Goal: Communication & Community: Share content

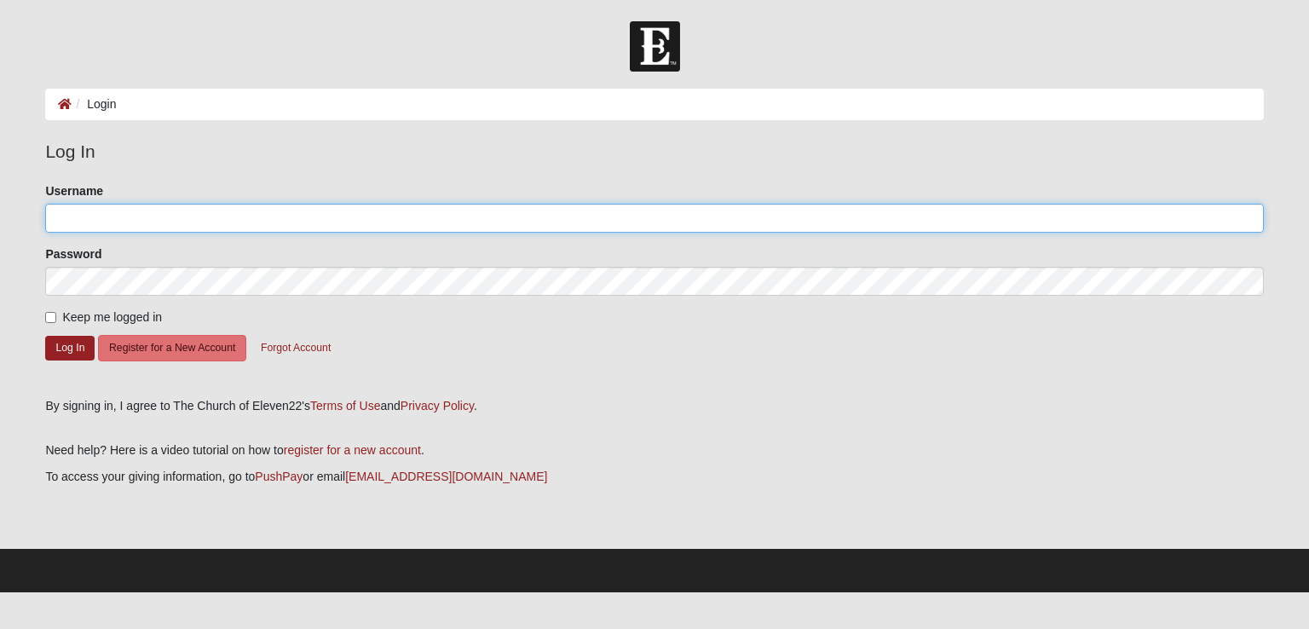
click at [245, 216] on input "Username" at bounding box center [653, 218] width 1217 height 29
type input "mauryj973"
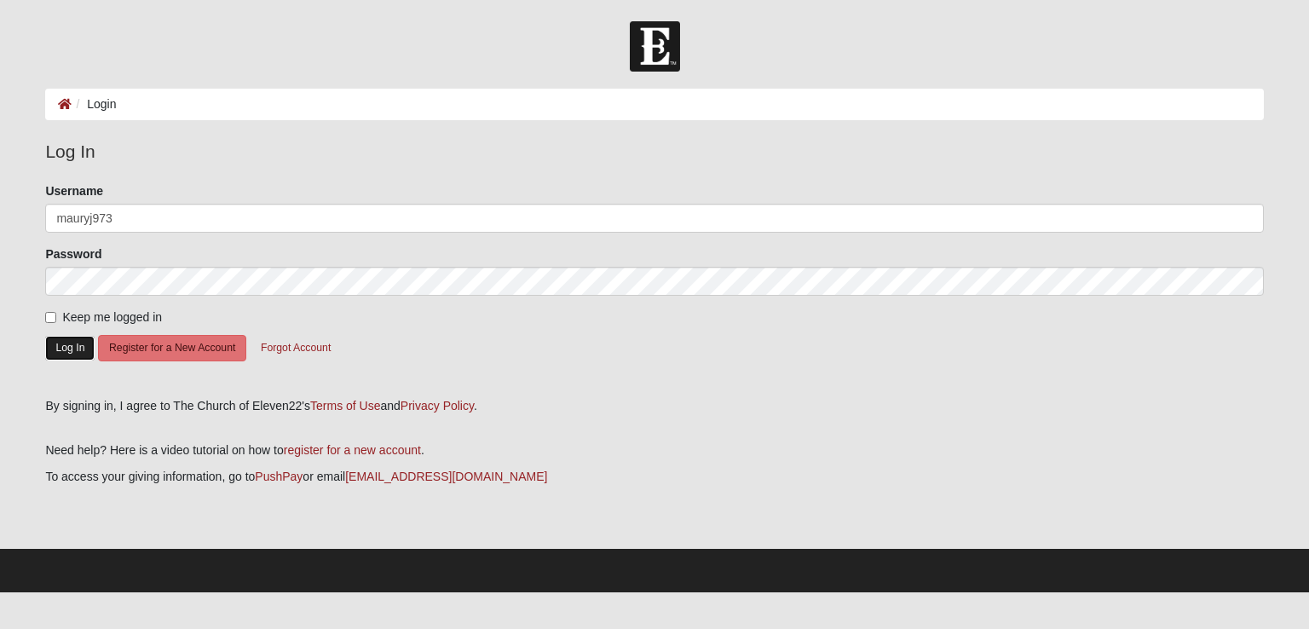
click at [56, 348] on button "Log In" at bounding box center [69, 348] width 49 height 25
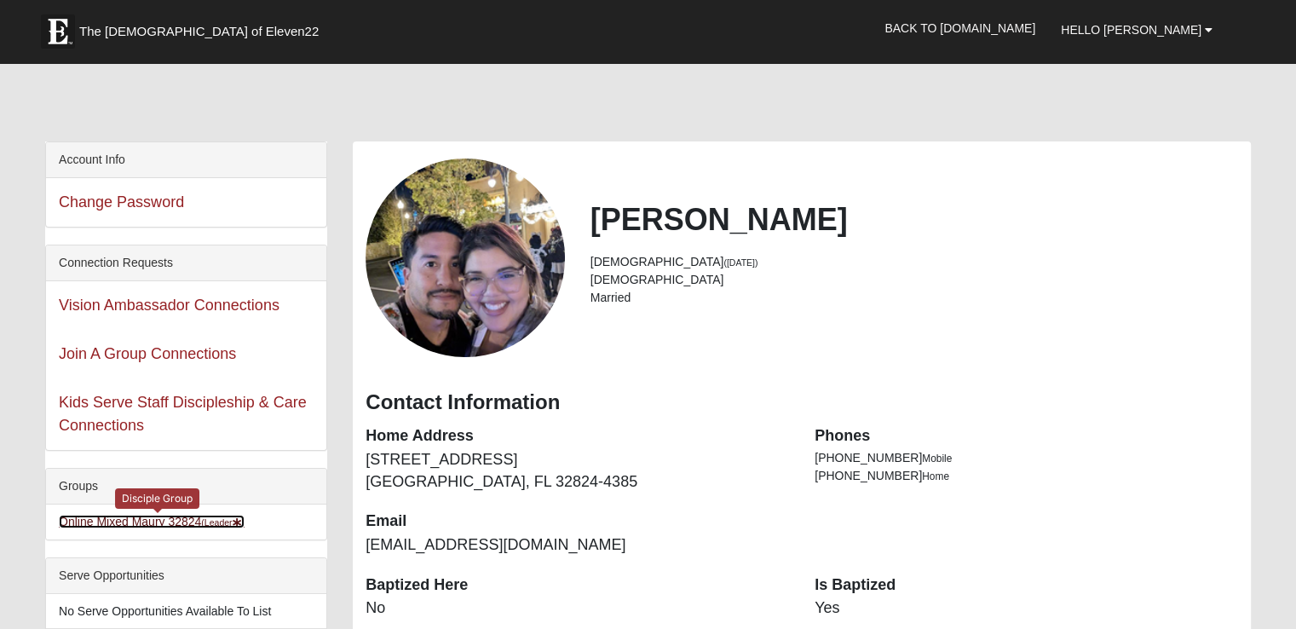
click at [130, 519] on link "Online Mixed Maury 32824 (Leader )" at bounding box center [152, 522] width 186 height 14
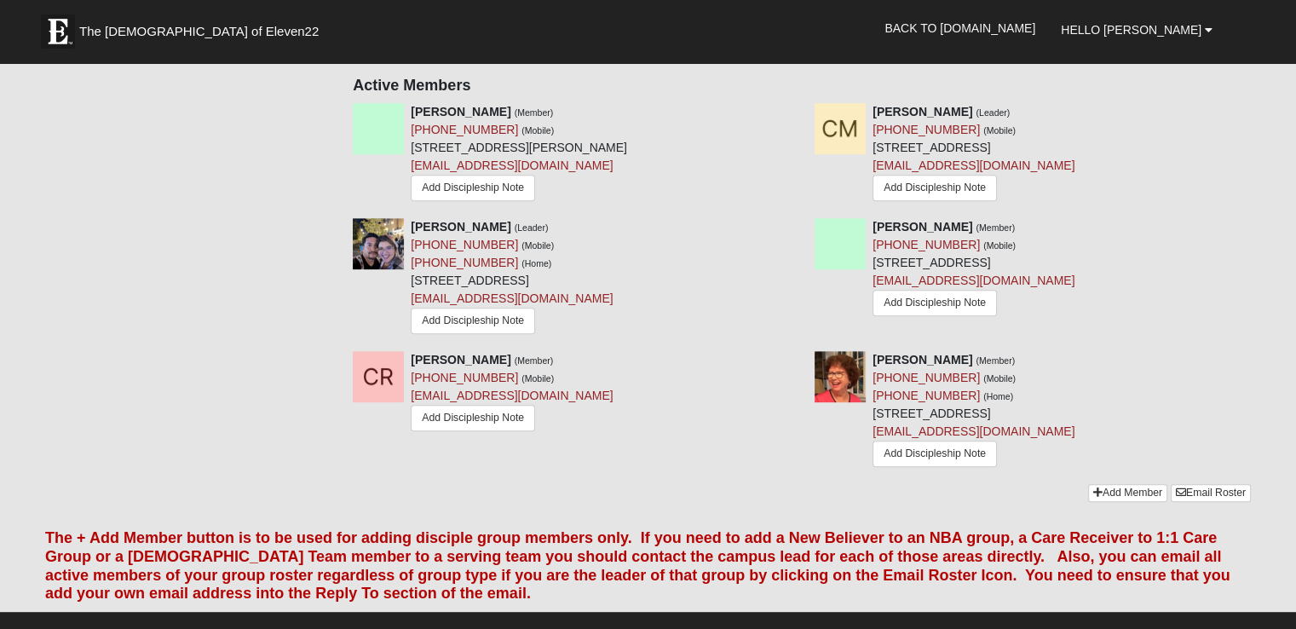
scroll to position [659, 0]
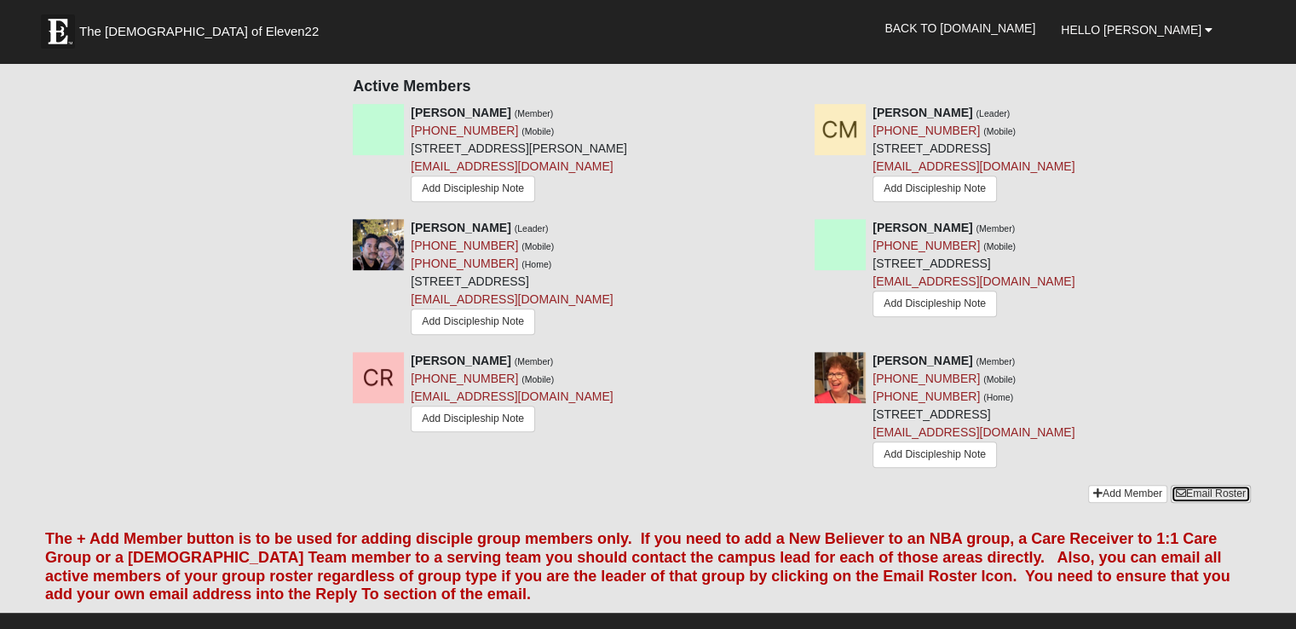
click at [1193, 485] on link "Email Roster" at bounding box center [1211, 494] width 80 height 18
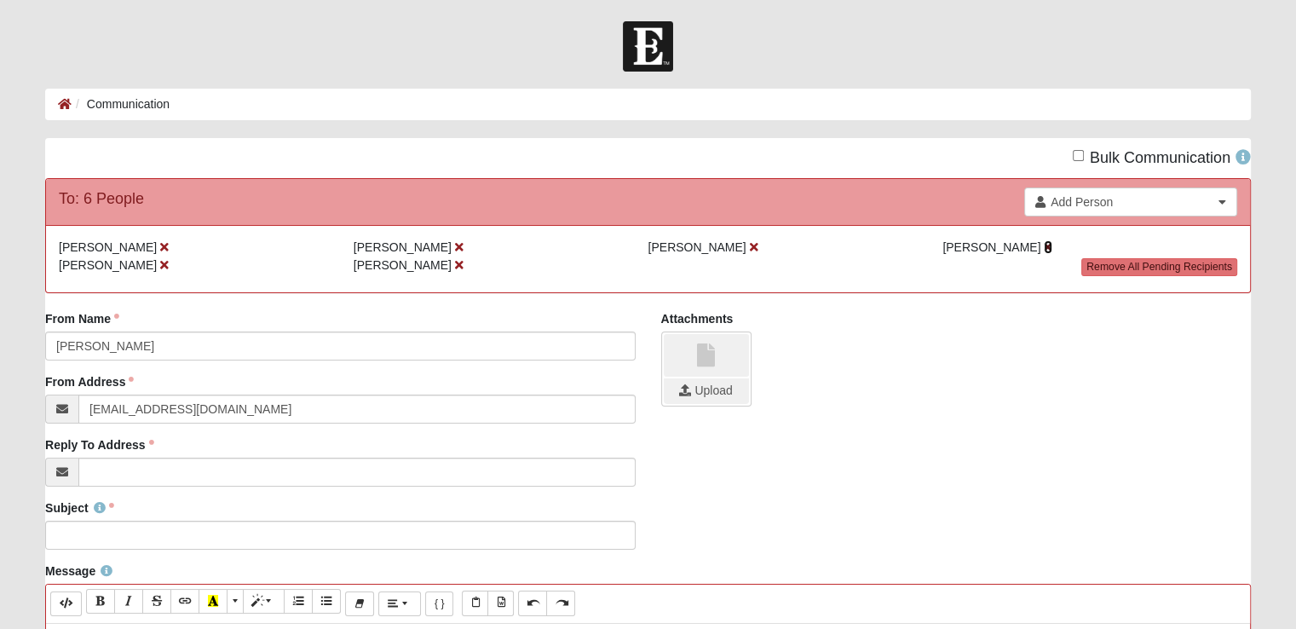
click at [1044, 249] on icon at bounding box center [1048, 247] width 9 height 12
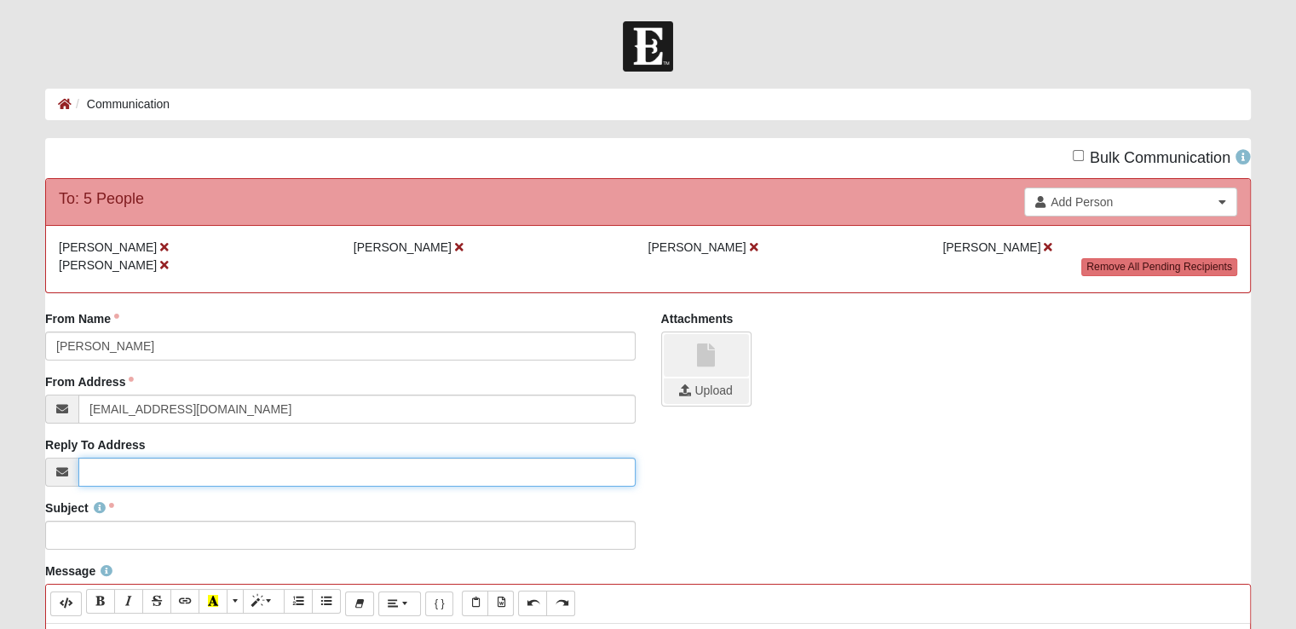
click at [370, 461] on input "Reply To Address" at bounding box center [356, 472] width 556 height 29
type input "Purejdm730@gmail.com"
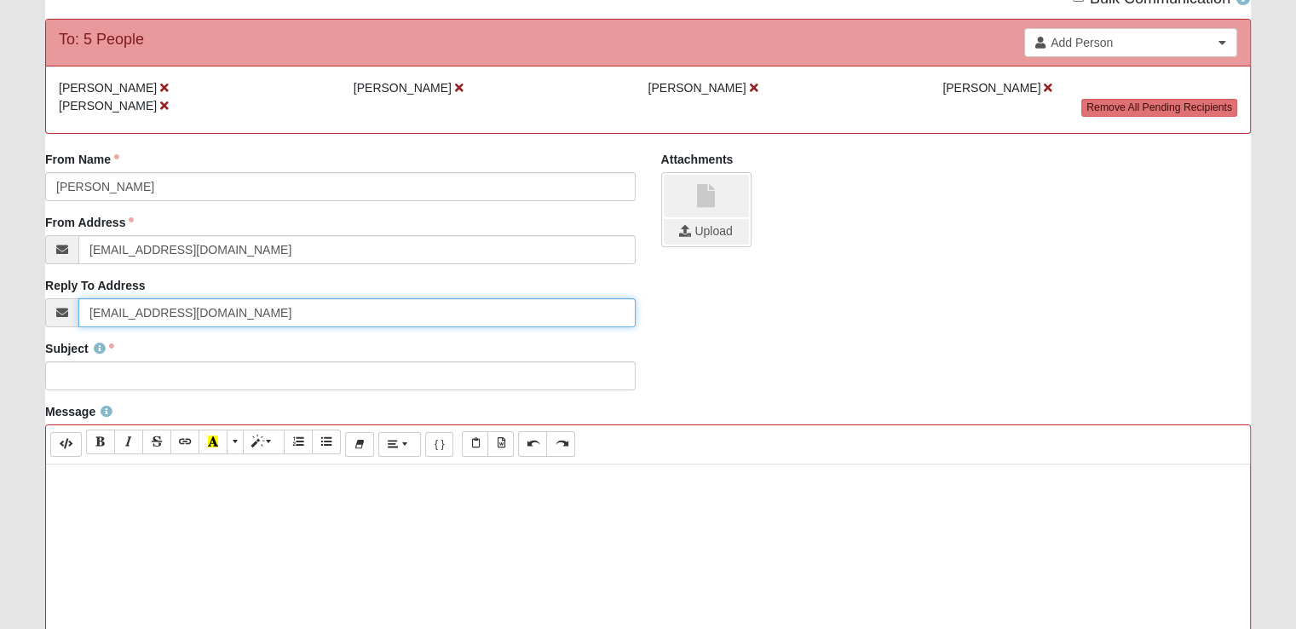
scroll to position [162, 0]
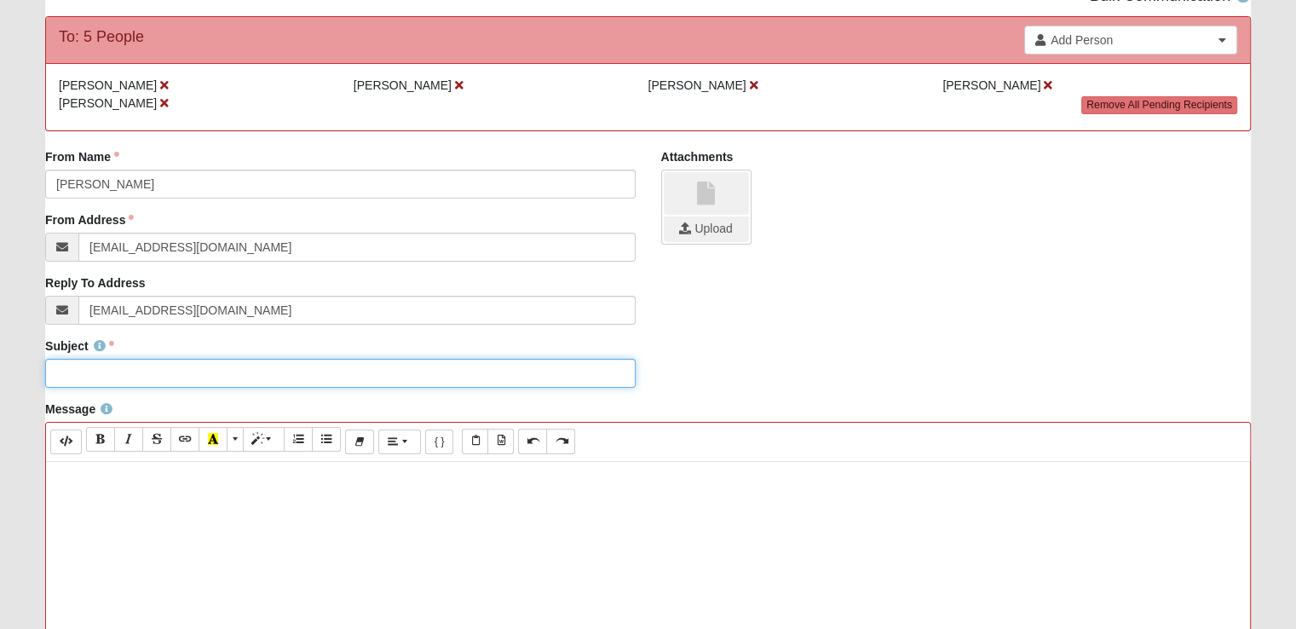
click at [518, 378] on input "Subject" at bounding box center [340, 373] width 590 height 29
type input "Orlando Discipleship Zoom Link"
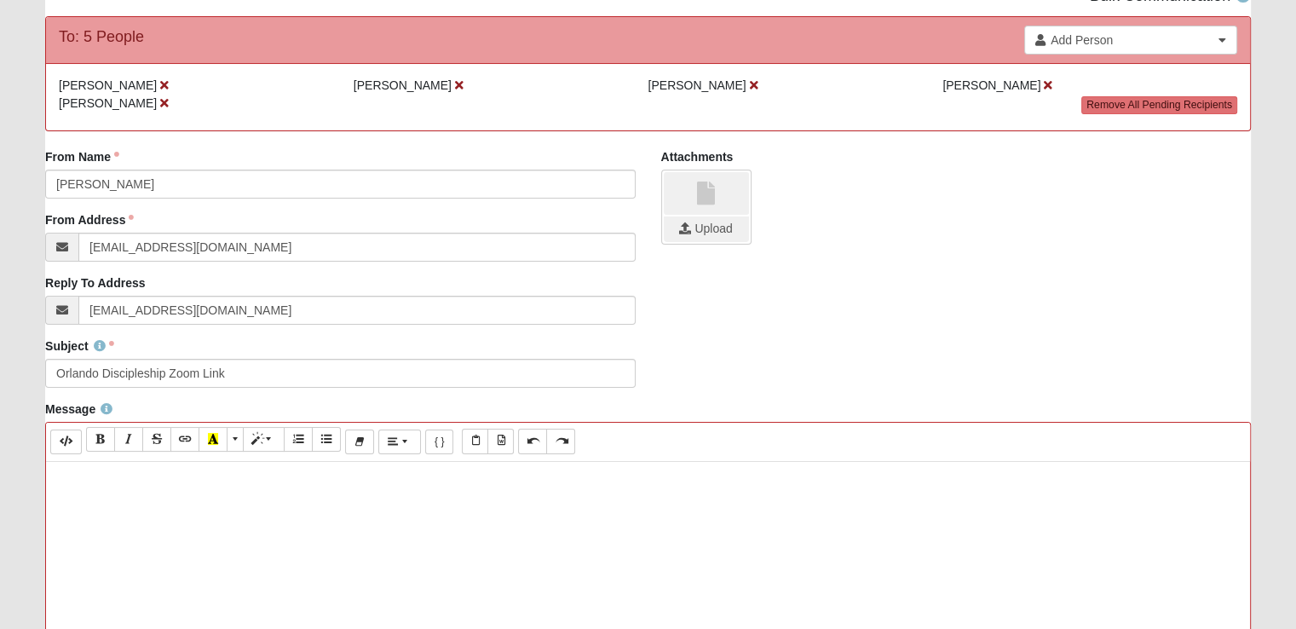
paste div
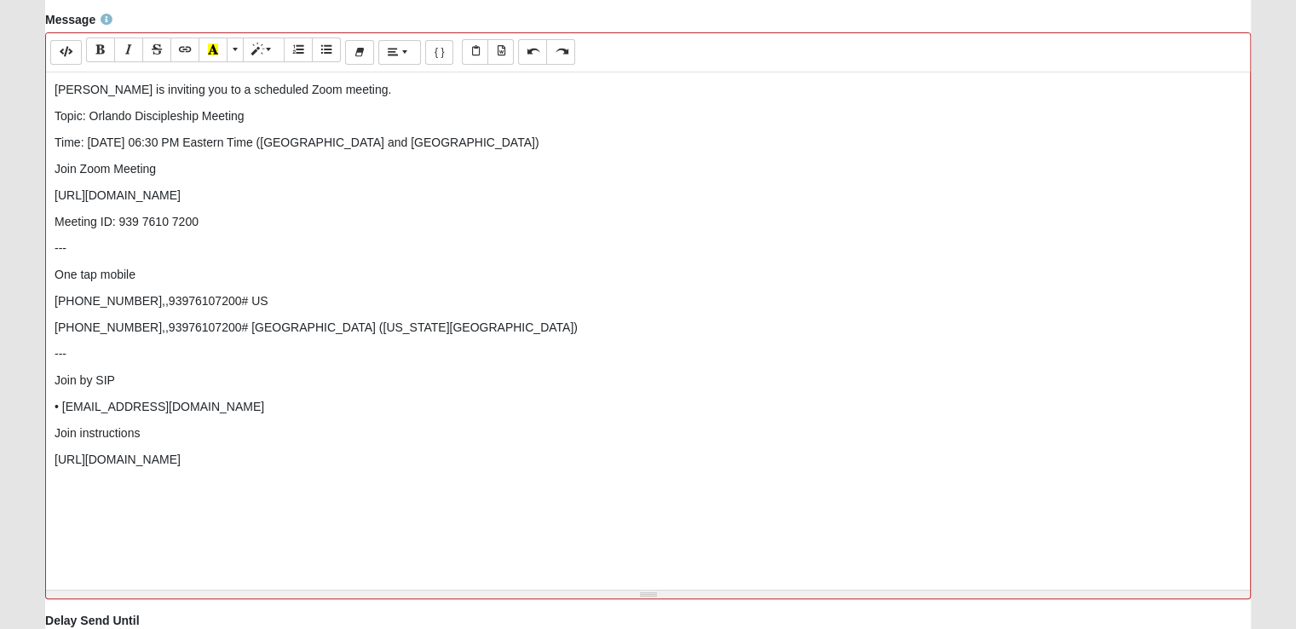
scroll to position [709, 0]
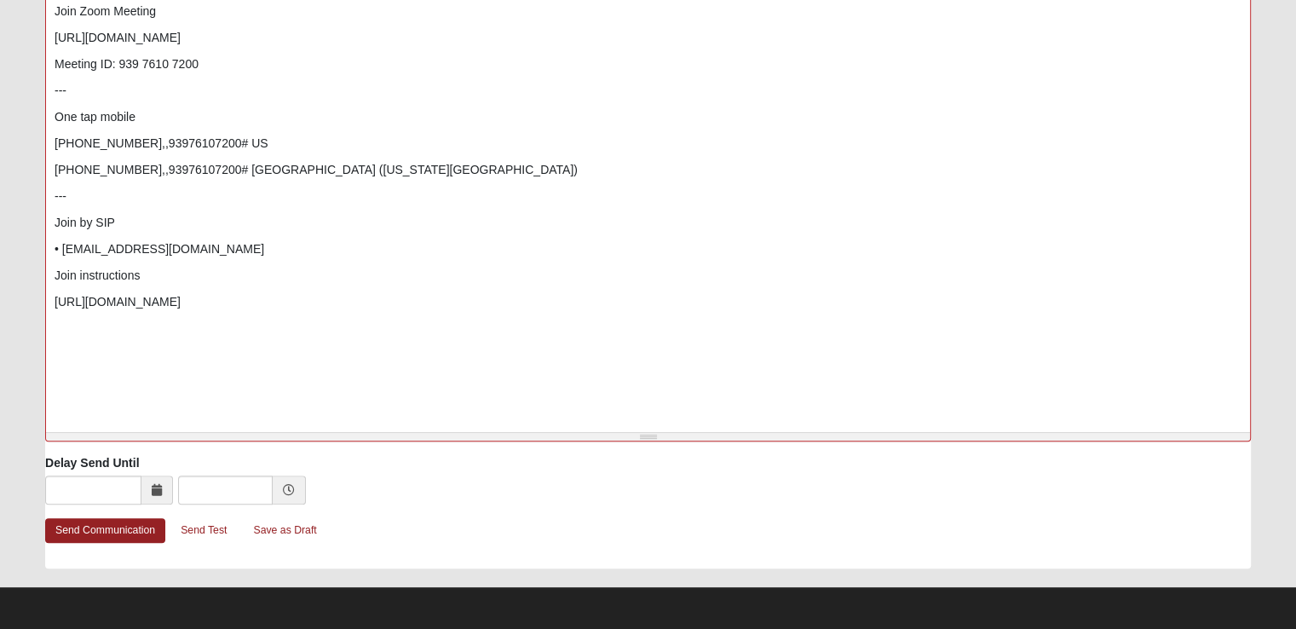
click at [145, 501] on span at bounding box center [157, 489] width 32 height 29
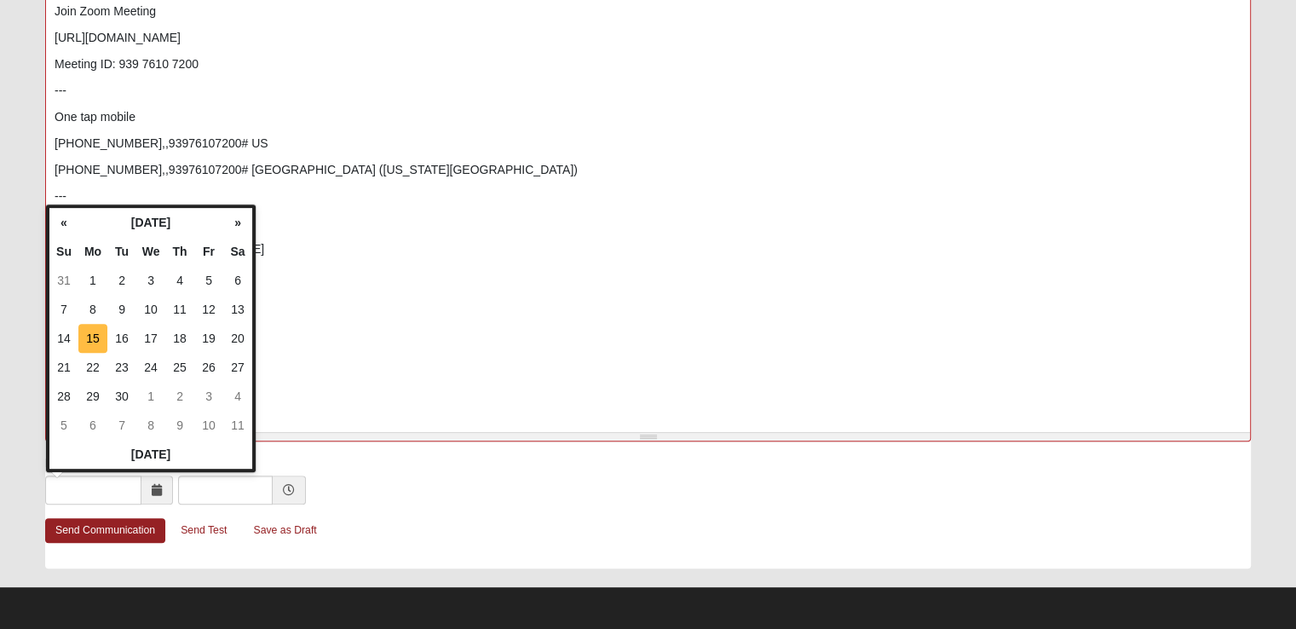
click at [81, 342] on td "15" at bounding box center [92, 338] width 29 height 29
type input "09/15/2025"
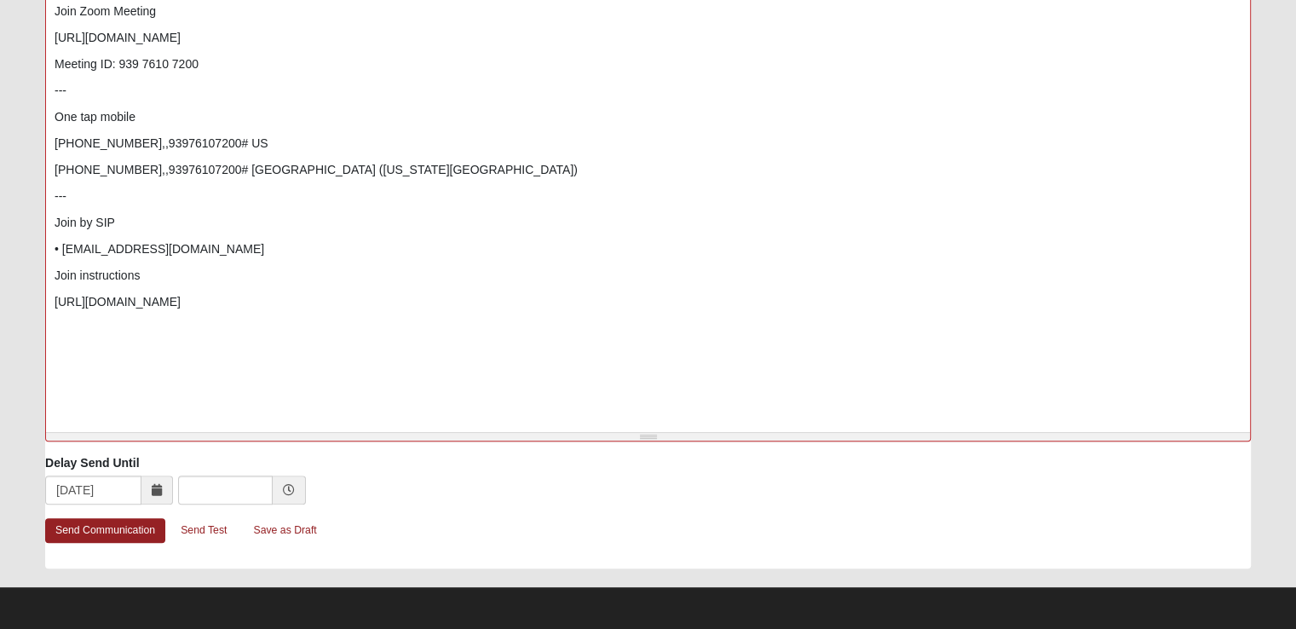
click at [296, 489] on span at bounding box center [289, 489] width 33 height 29
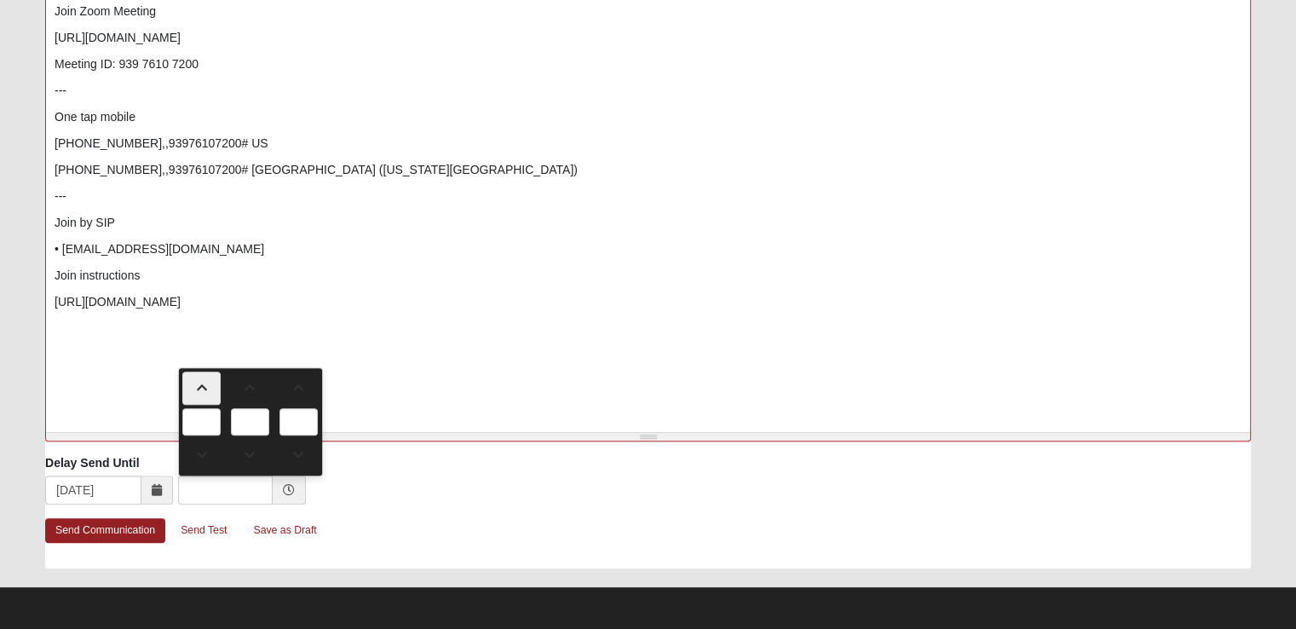
click at [201, 399] on link at bounding box center [201, 387] width 38 height 33
type input "1:00 AM"
type input "1"
type input "00"
type input "AM"
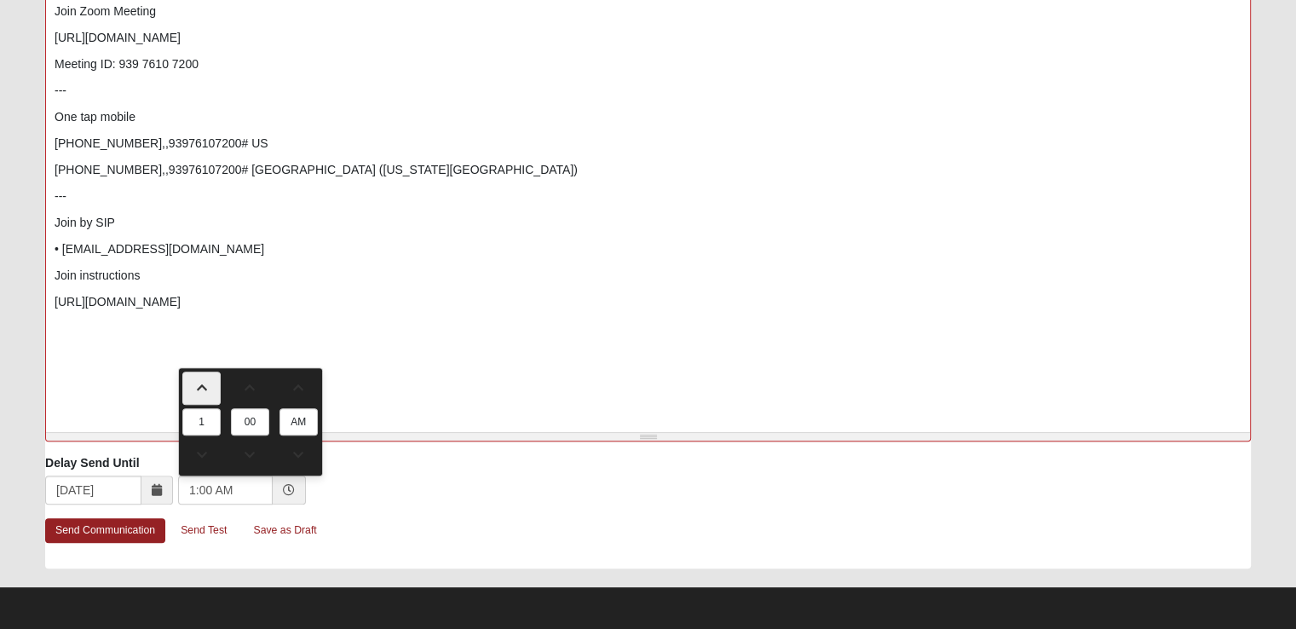
click at [201, 399] on link at bounding box center [201, 387] width 38 height 33
type input "2:00 AM"
type input "2"
click at [201, 399] on link at bounding box center [201, 387] width 38 height 33
type input "3:00 AM"
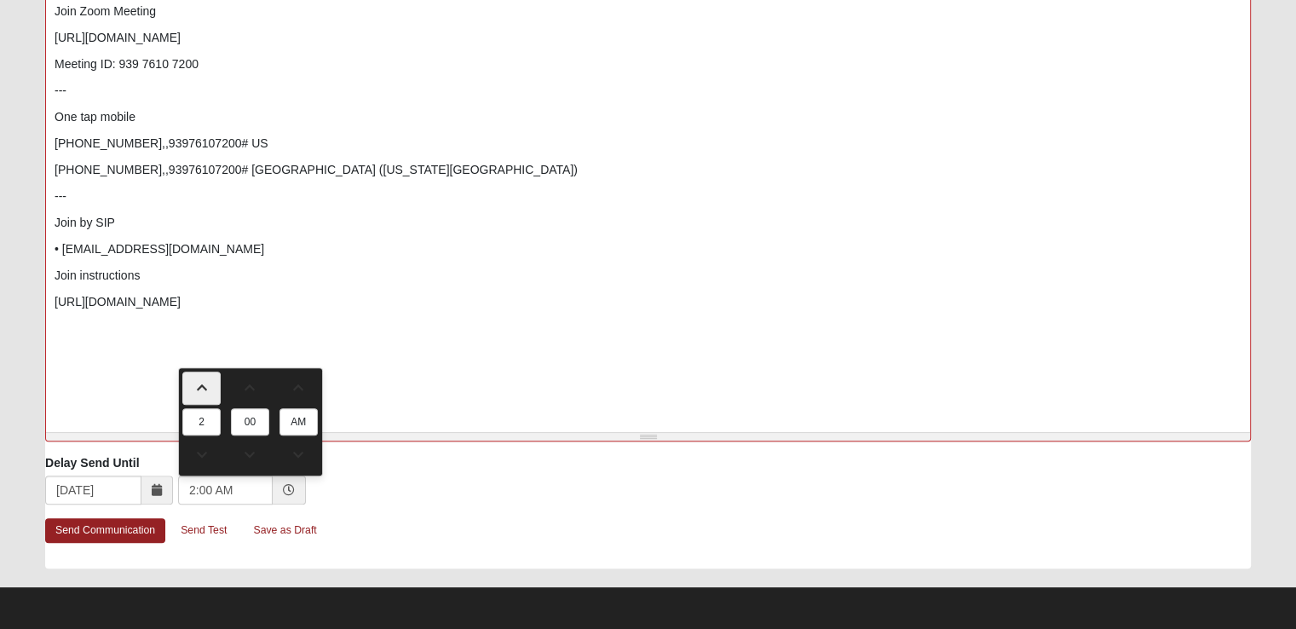
type input "3"
click at [194, 460] on link at bounding box center [201, 455] width 38 height 33
type input "2:00 AM"
type input "2"
click at [194, 460] on link at bounding box center [201, 455] width 38 height 33
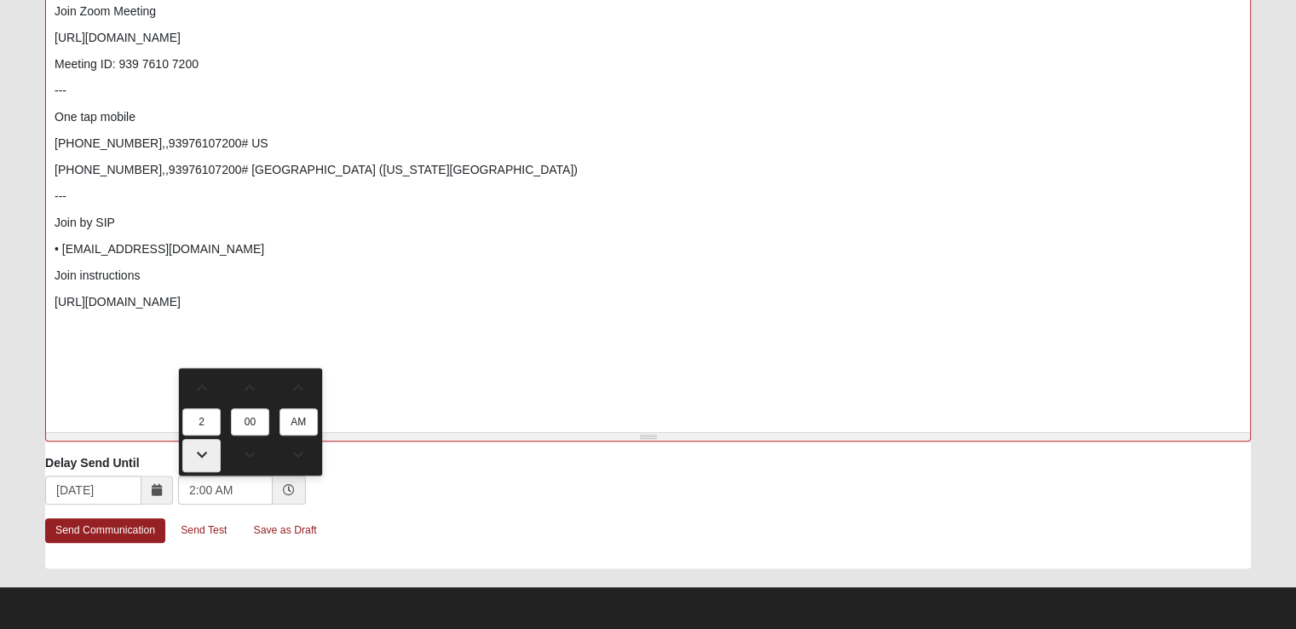
type input "1:00 AM"
type input "1"
click at [194, 460] on link at bounding box center [201, 455] width 38 height 33
type input "12:00 AM"
type input "12"
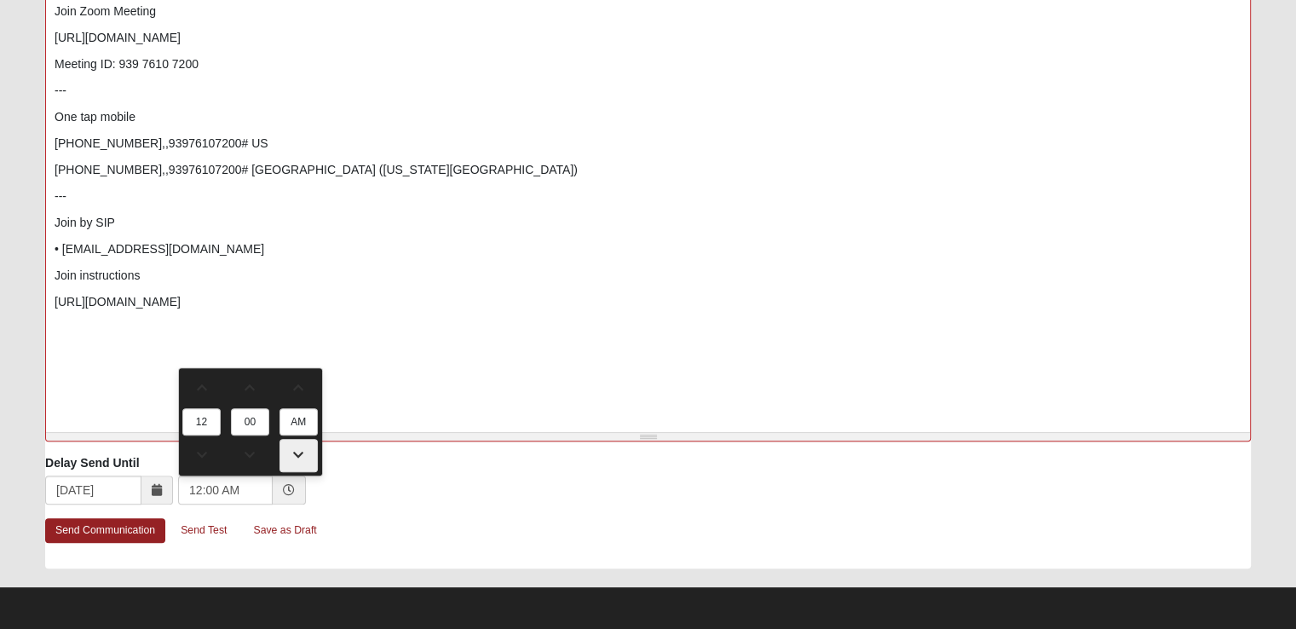
click at [309, 444] on link at bounding box center [298, 455] width 38 height 33
type input "12:00 PM"
type input "PM"
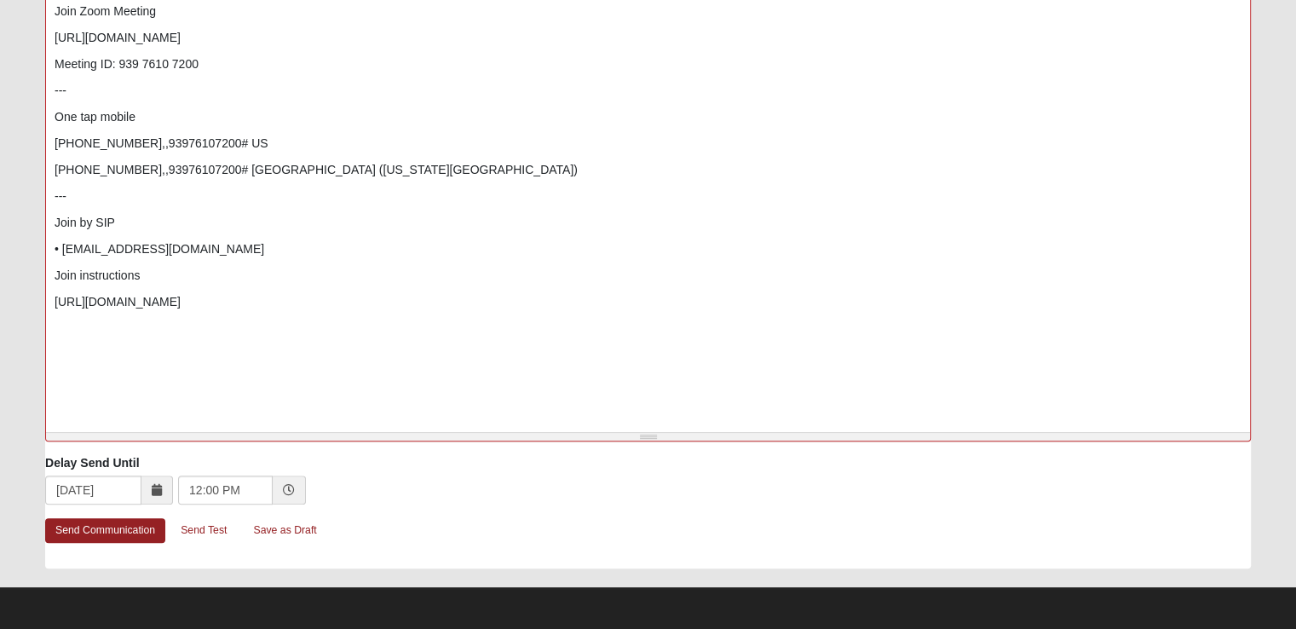
click at [356, 505] on div "09/15/2025 12:00 PM" at bounding box center [648, 491] width 1206 height 32
click at [107, 533] on link "Send Communication" at bounding box center [105, 530] width 120 height 25
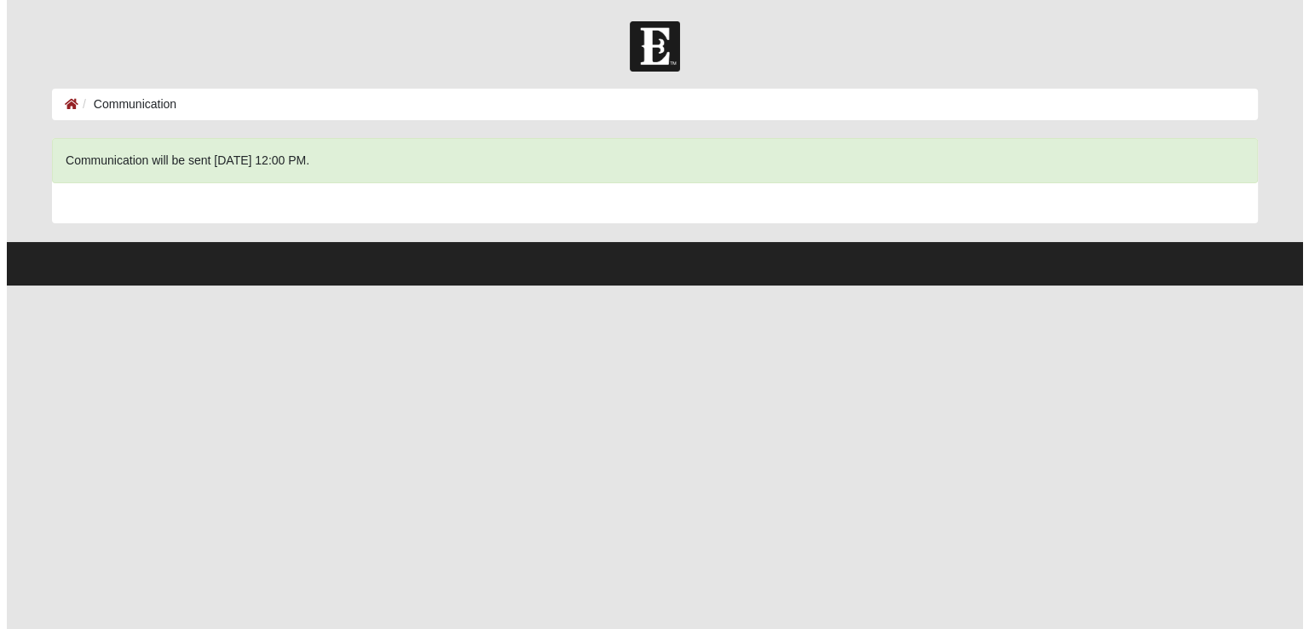
scroll to position [0, 0]
